Goal: Task Accomplishment & Management: Manage account settings

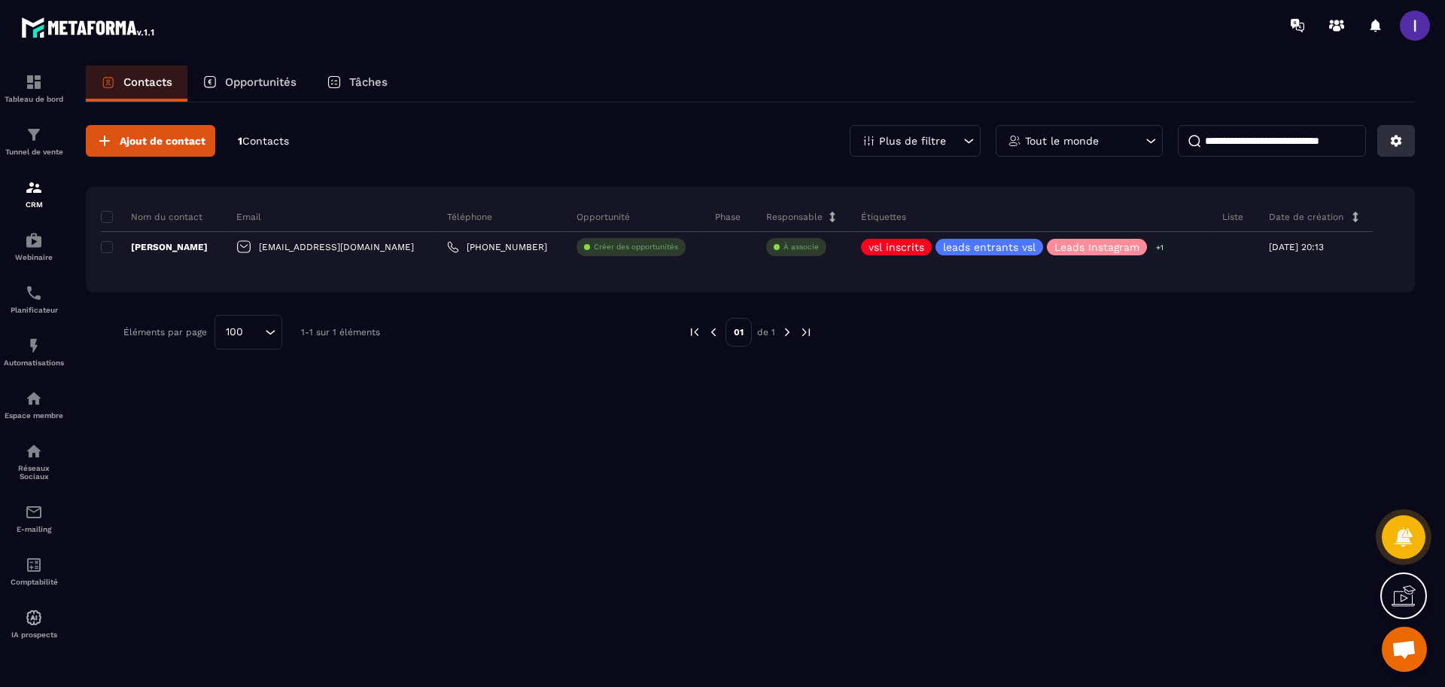
click at [1385, 142] on button at bounding box center [1397, 141] width 38 height 32
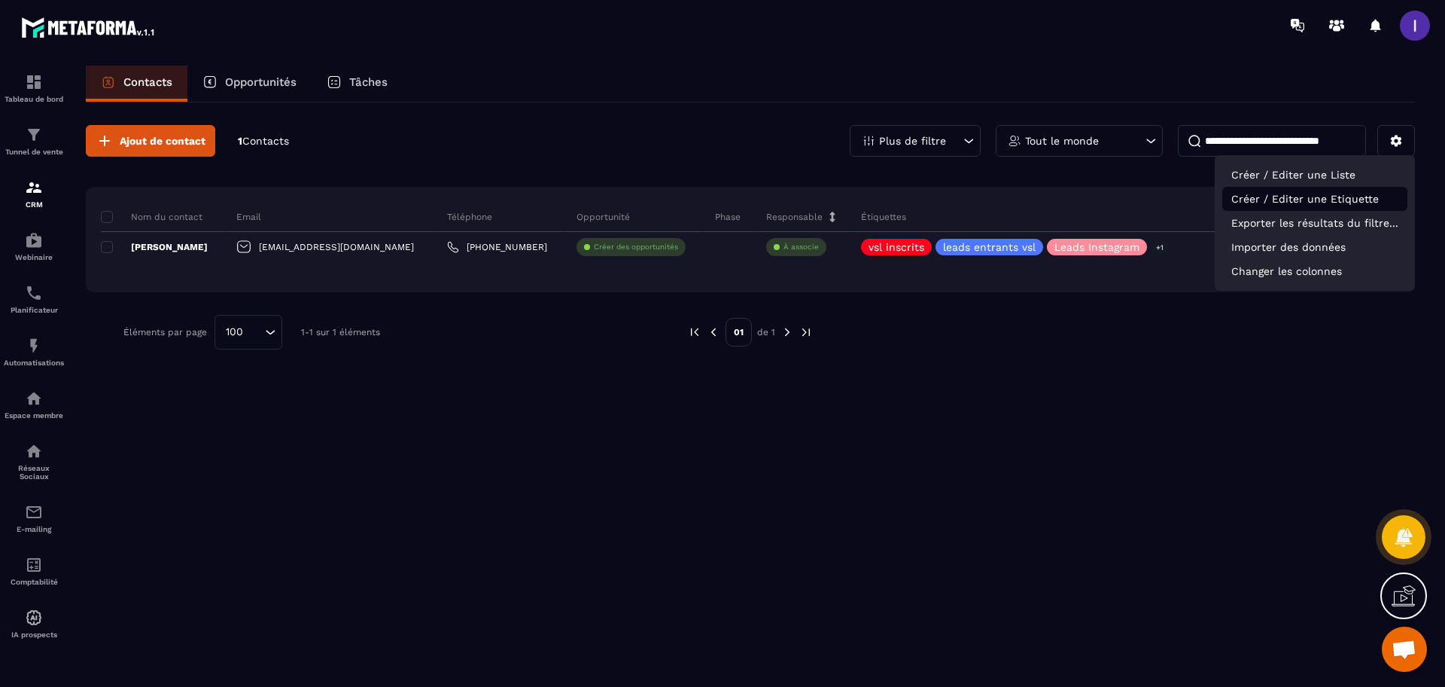
click at [1270, 205] on p "Créer / Editer une Etiquette" at bounding box center [1315, 199] width 185 height 24
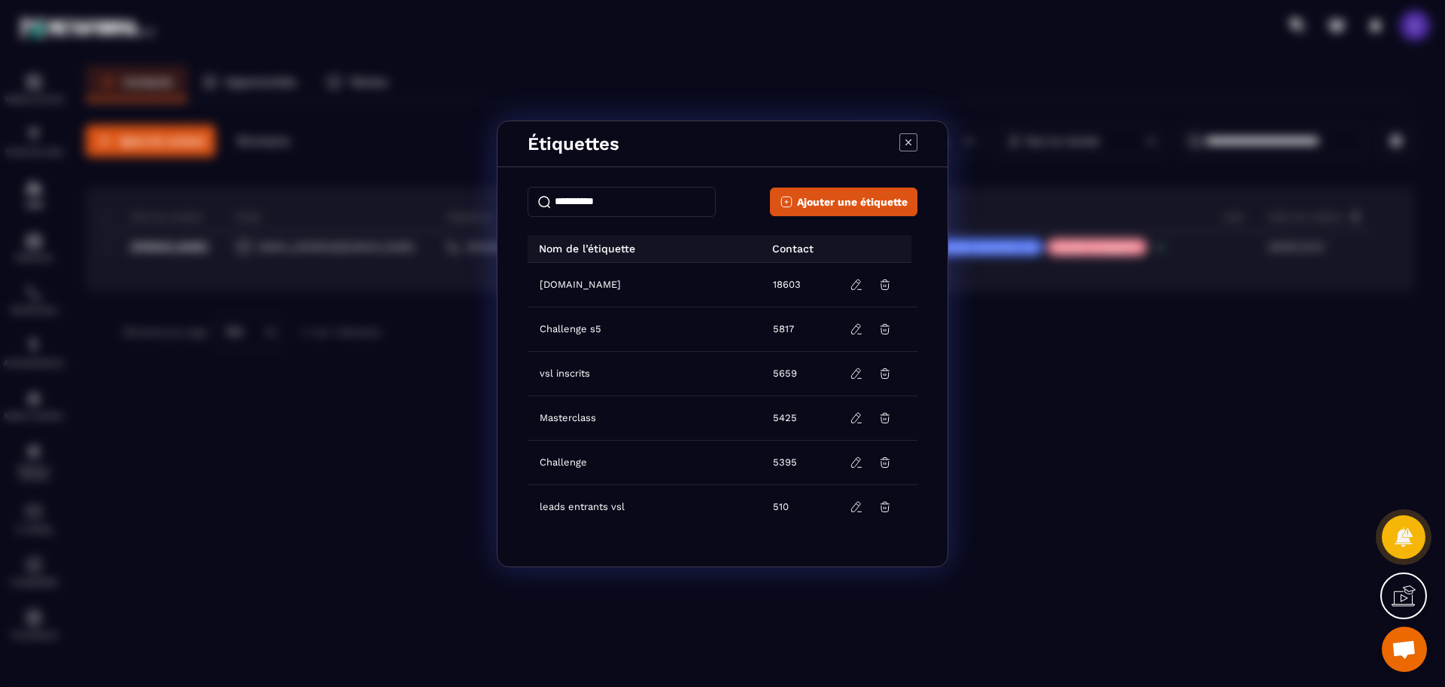
click at [595, 200] on input "Modal window" at bounding box center [622, 202] width 188 height 30
click at [818, 194] on span "Ajouter une étiquette" at bounding box center [852, 201] width 111 height 15
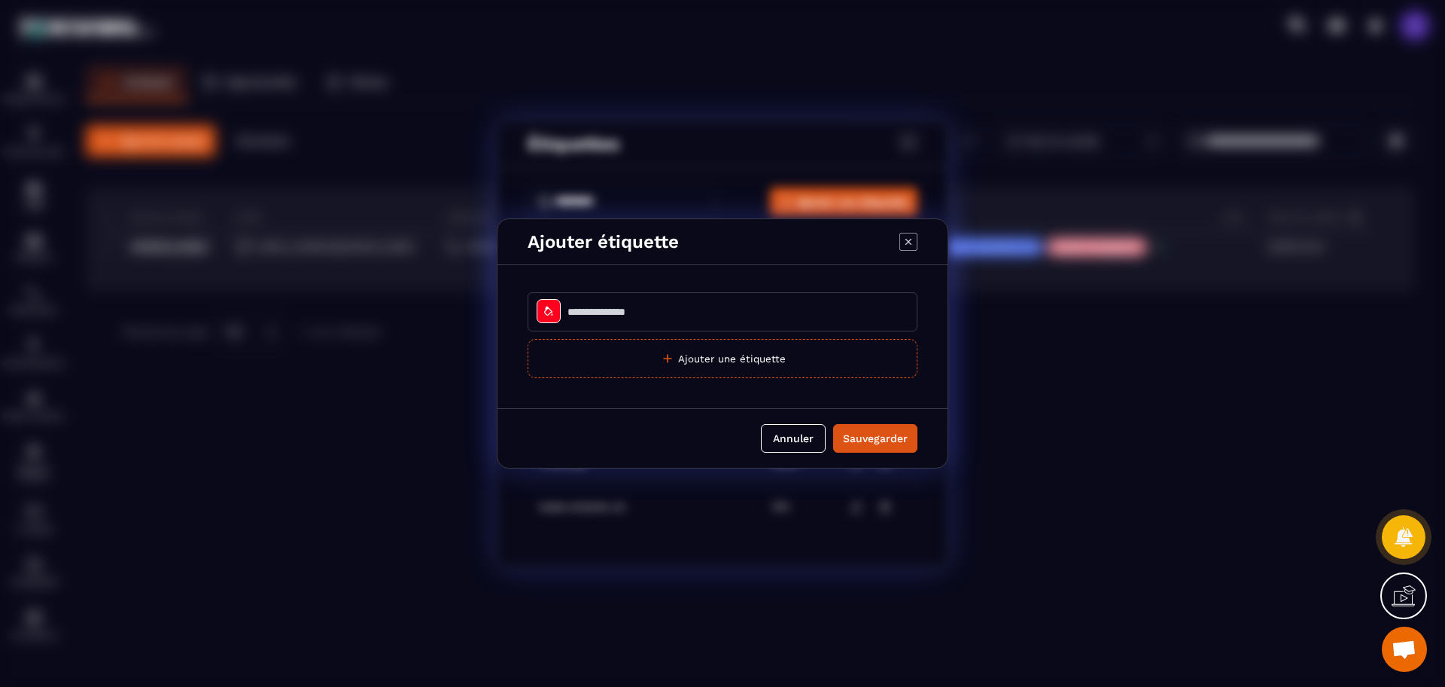
click at [549, 324] on input "Modal window" at bounding box center [723, 311] width 390 height 39
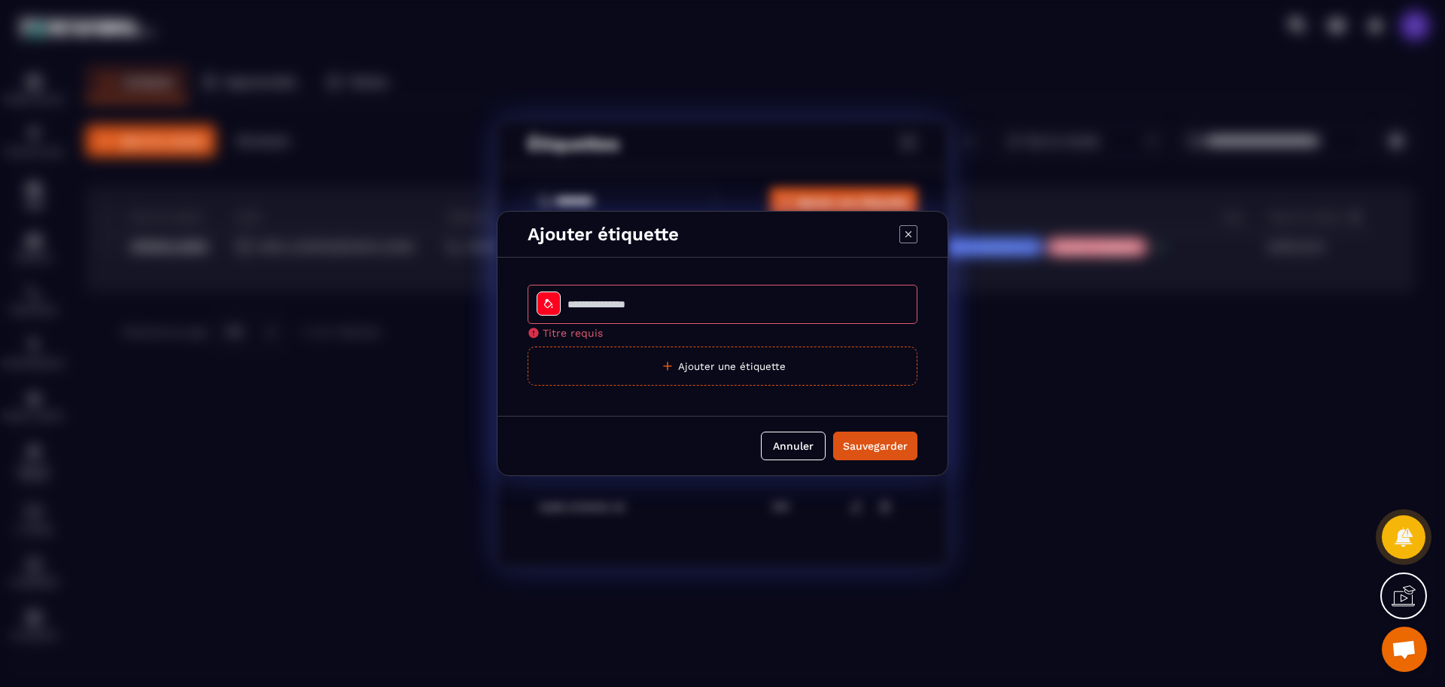
click at [555, 307] on div "Modal window" at bounding box center [549, 303] width 24 height 24
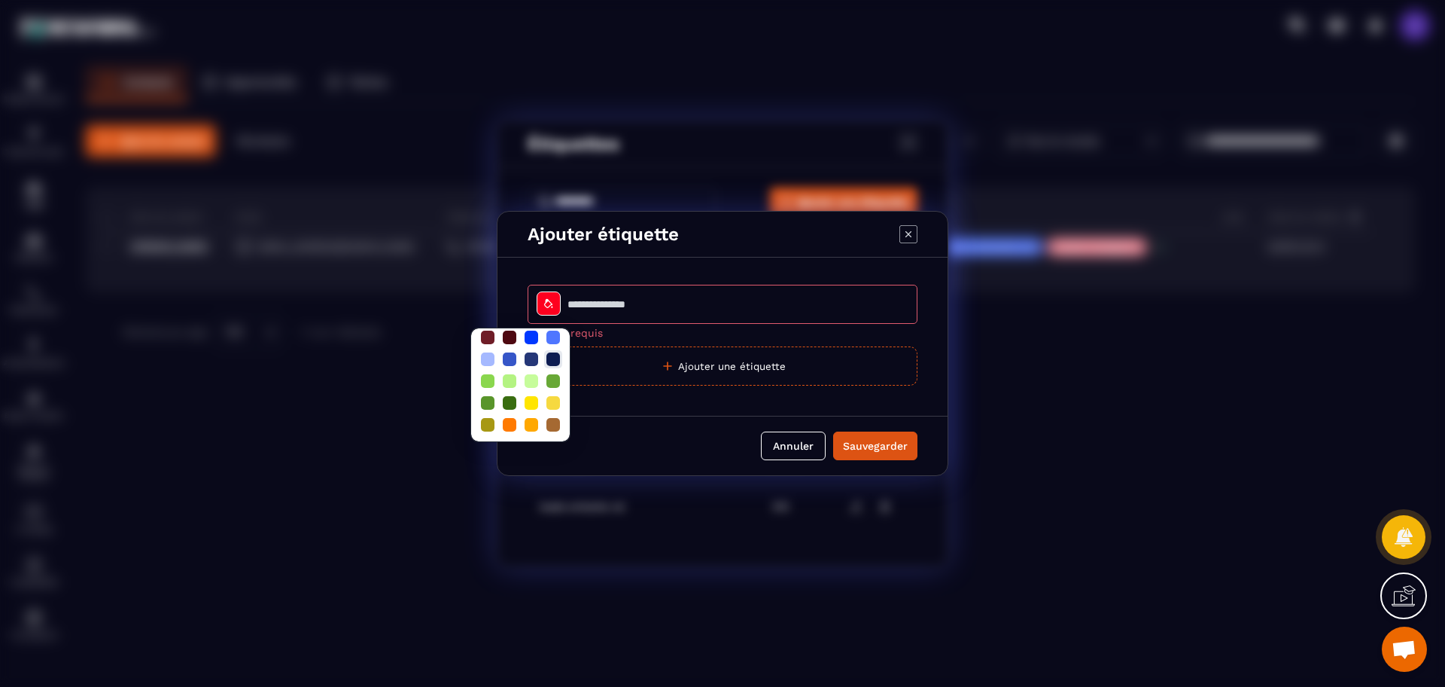
scroll to position [44, 0]
click at [504, 352] on div at bounding box center [510, 359] width 14 height 14
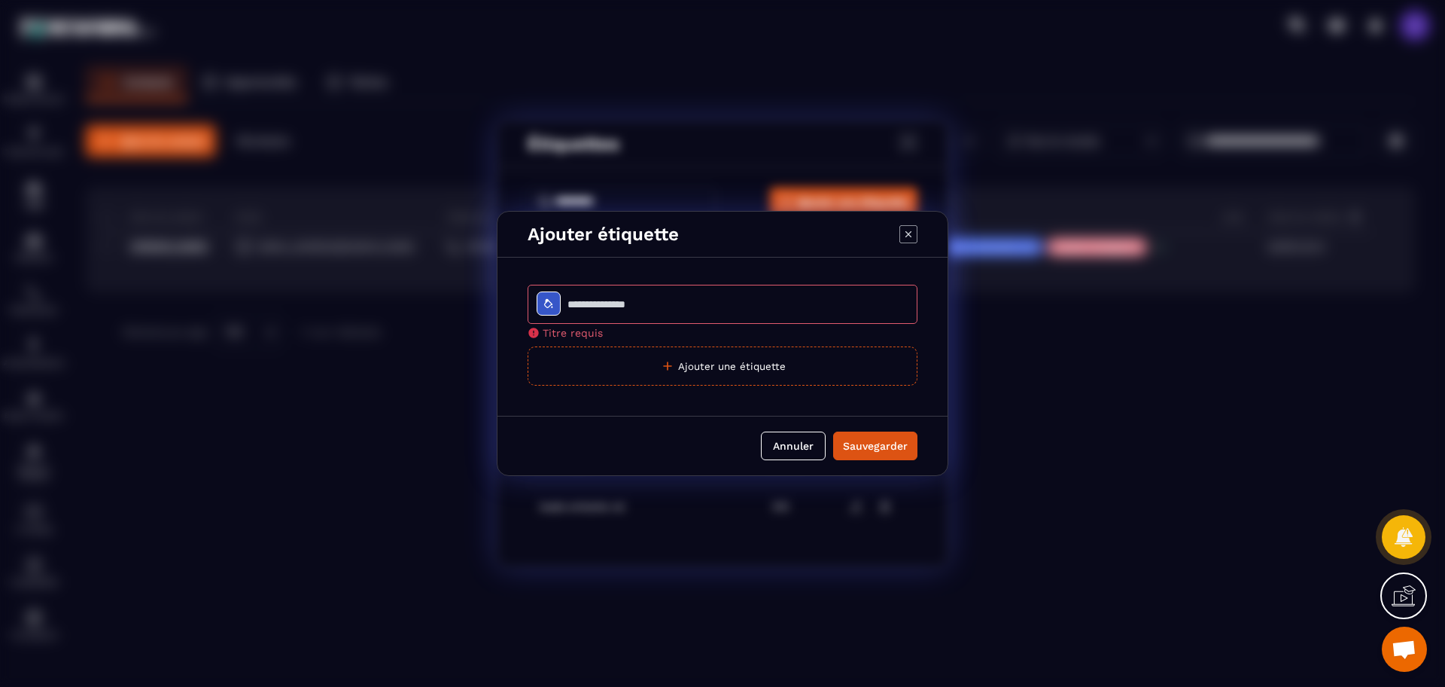
click at [617, 297] on input "Modal window" at bounding box center [723, 304] width 390 height 39
type input "******"
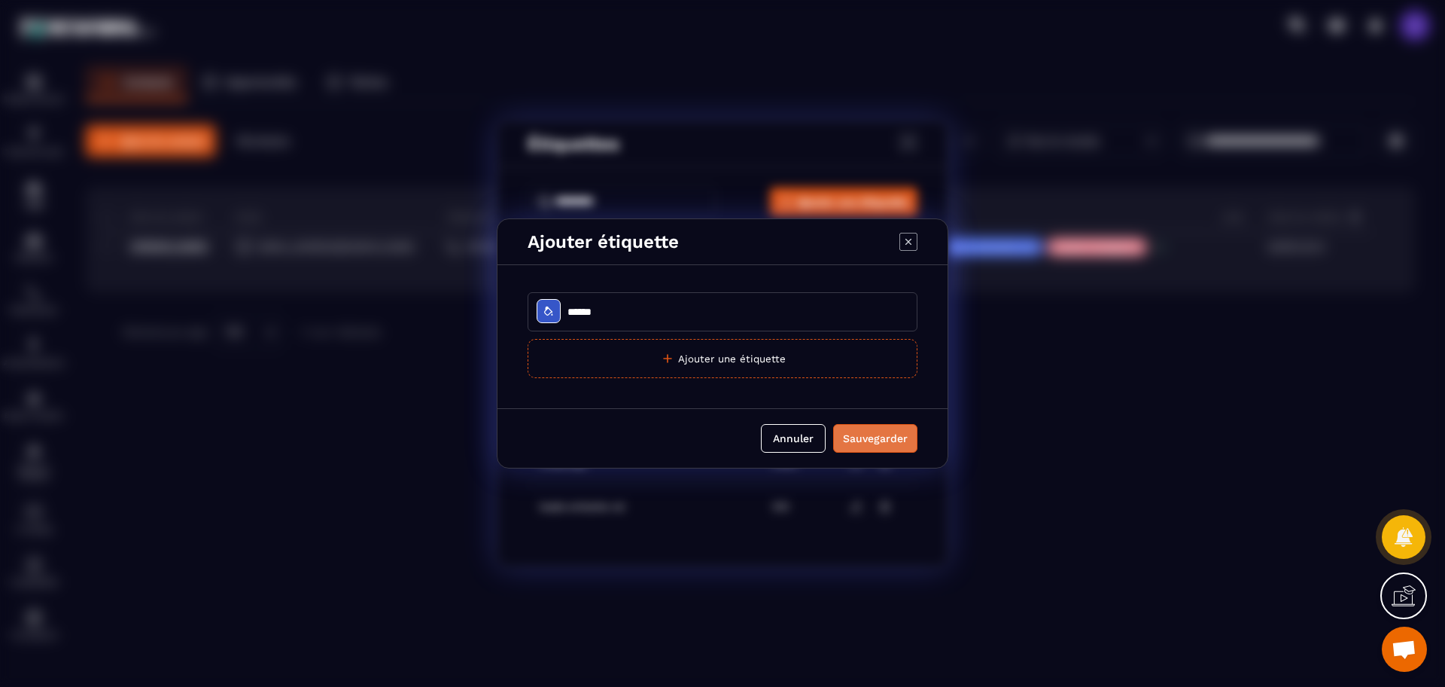
click at [885, 445] on div "Sauvegarder" at bounding box center [875, 438] width 65 height 15
